Goal: Find specific page/section: Find specific page/section

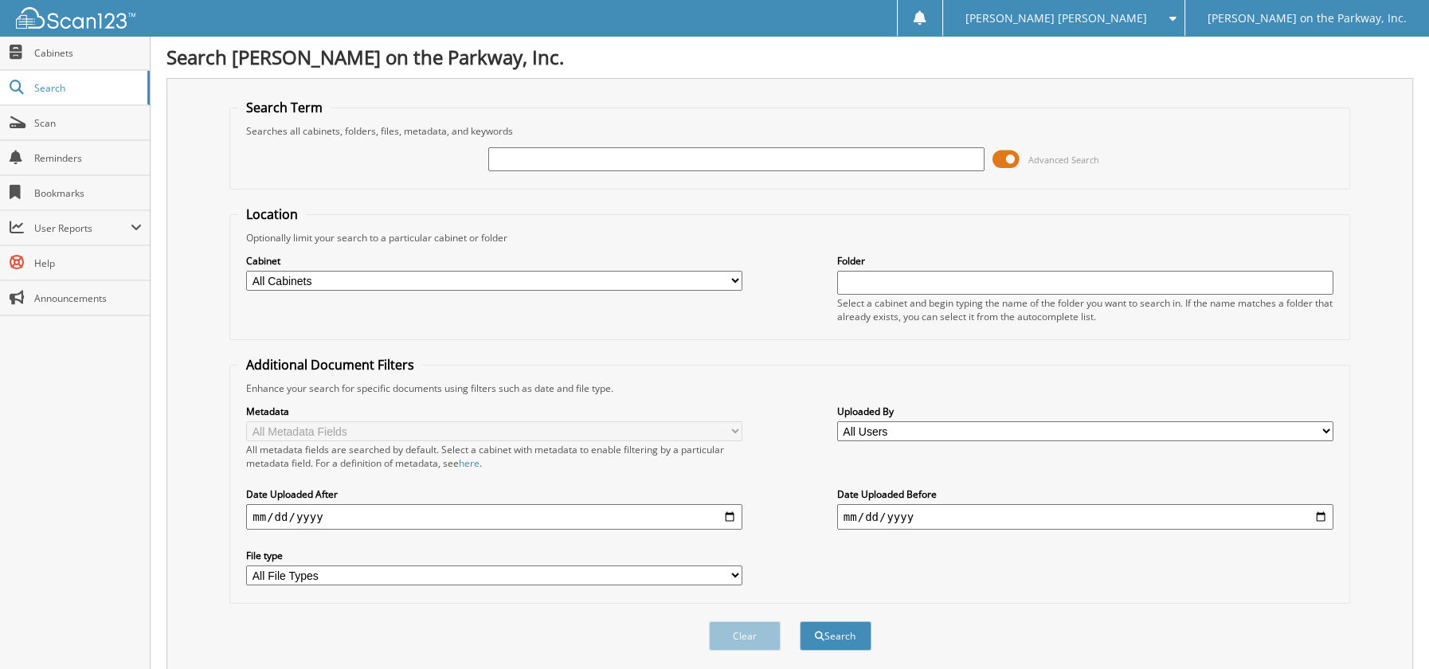
click at [436, 288] on select "All Cabinets BODY SHOP ROS FTC PRIVACY P-CAR DEALS P-Entire Deal P-PARTS P-SERV…" at bounding box center [494, 281] width 496 height 20
select select "780"
click at [246, 283] on select "All Cabinets BODY SHOP ROS FTC PRIVACY P-CAR DEALS P-Entire Deal P-PARTS P-SERV…" at bounding box center [494, 281] width 496 height 20
click at [670, 161] on input "text" at bounding box center [736, 159] width 496 height 24
type input "2520395"
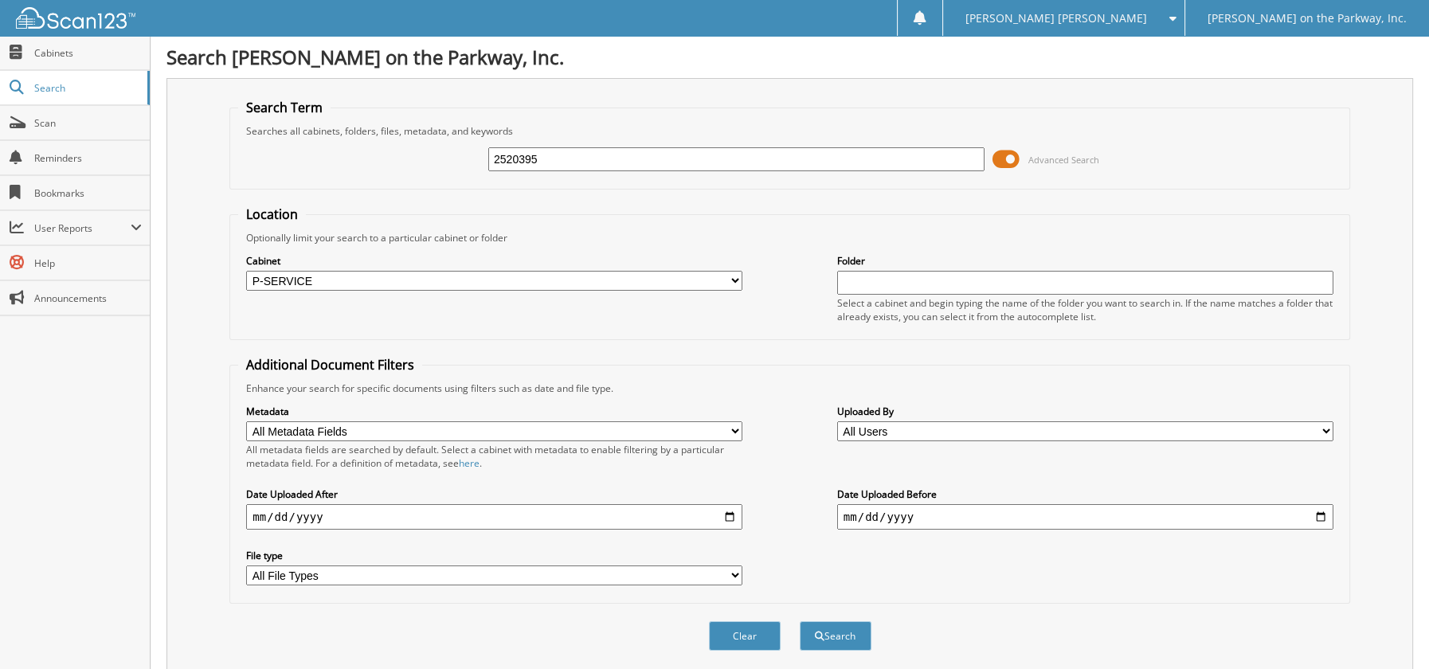
click at [800, 621] on button "Search" at bounding box center [836, 635] width 72 height 29
drag, startPoint x: 558, startPoint y: 163, endPoint x: 326, endPoint y: 187, distance: 233.8
click at [326, 187] on fieldset "Search Term Searches all cabinets, folders, files, metadata, and keywords 25203…" at bounding box center [789, 144] width 1121 height 91
click at [924, 292] on input "text" at bounding box center [1085, 283] width 496 height 24
click at [800, 621] on button "Search" at bounding box center [836, 635] width 72 height 29
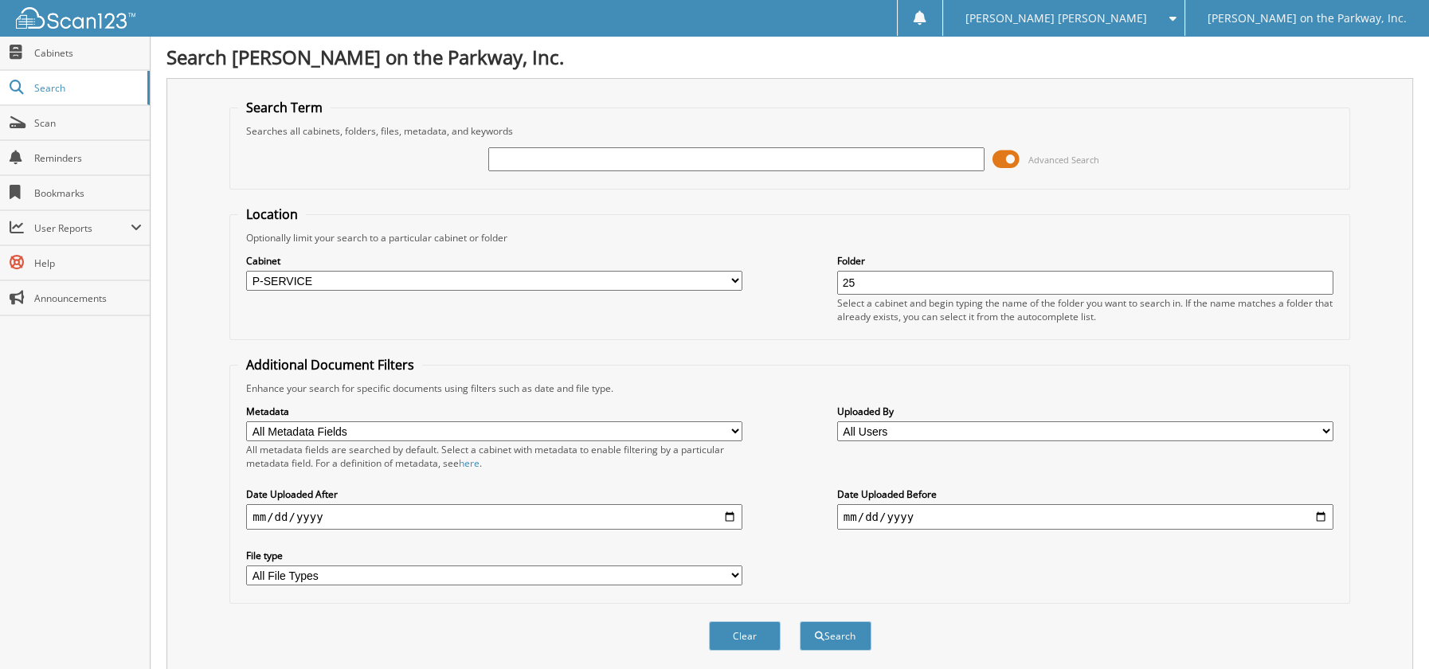
type input "2"
click at [72, 130] on span "Scan" at bounding box center [88, 123] width 108 height 14
click at [79, 53] on span "Cabinets" at bounding box center [88, 53] width 108 height 14
